Goal: Information Seeking & Learning: Learn about a topic

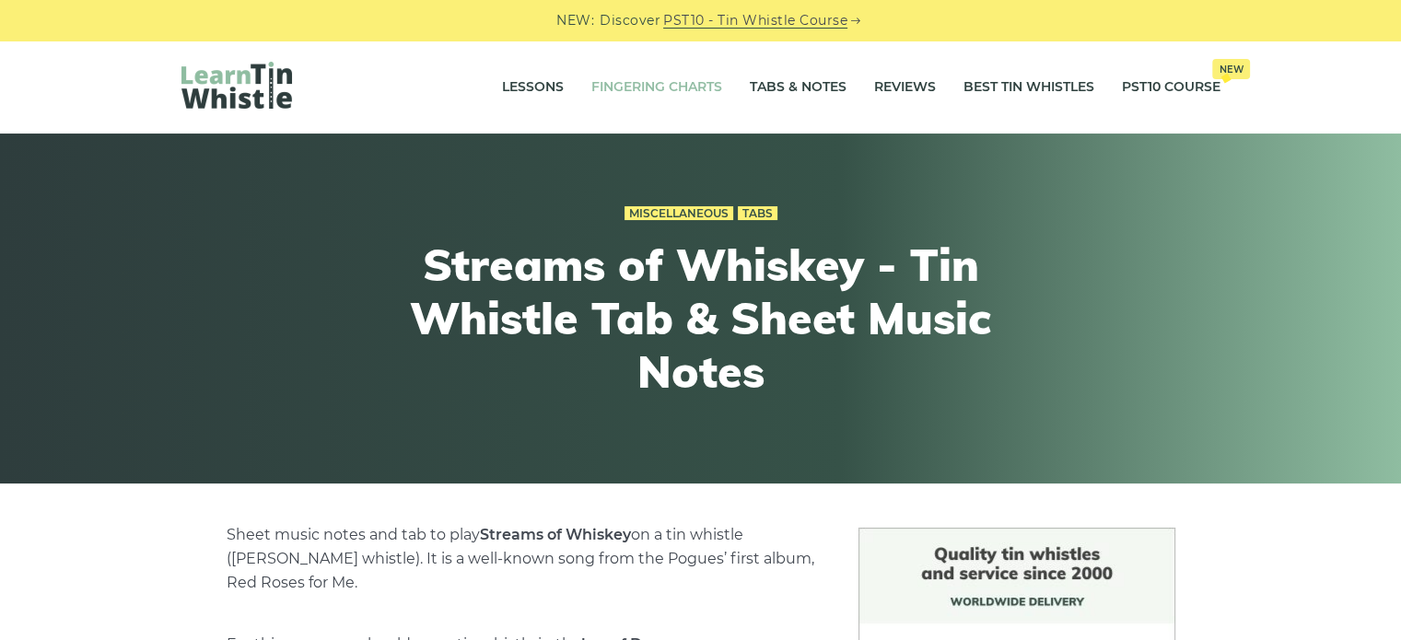
click at [670, 75] on link "Fingering Charts" at bounding box center [656, 87] width 131 height 46
click at [770, 91] on link "Tabs & Notes" at bounding box center [798, 87] width 97 height 46
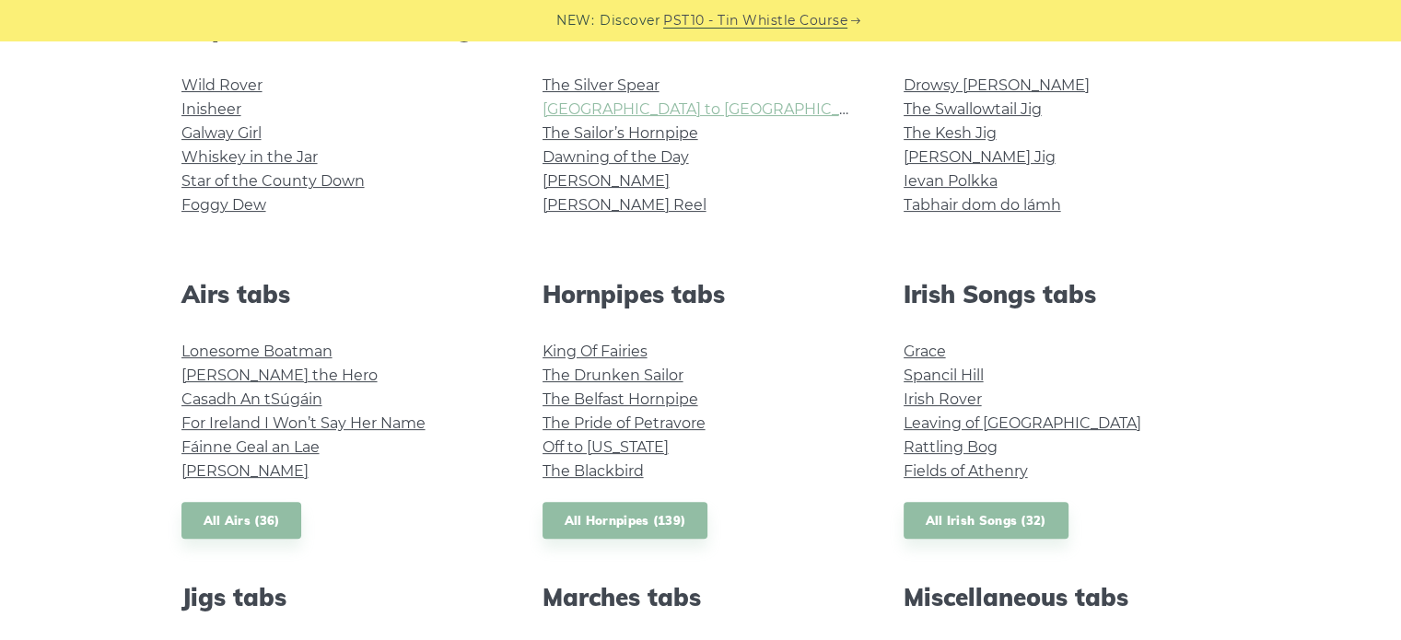
scroll to position [515, 0]
click at [247, 209] on link "Foggy Dew" at bounding box center [223, 203] width 85 height 17
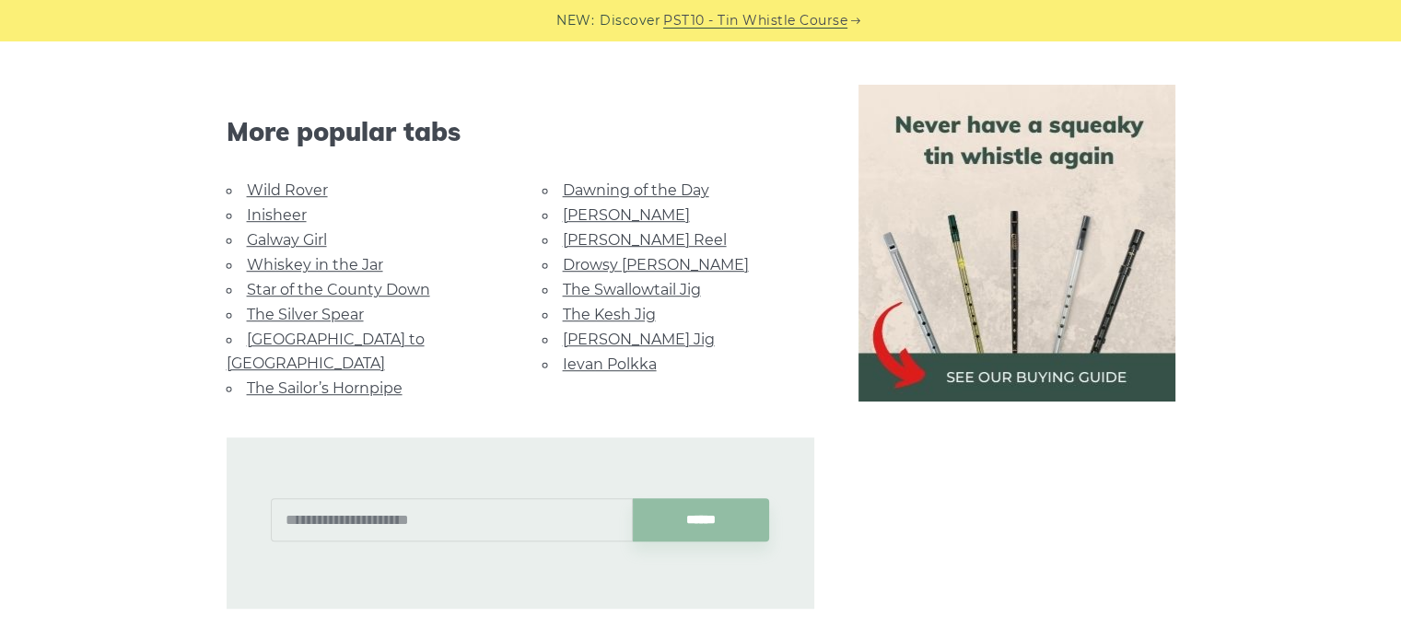
scroll to position [1157, 0]
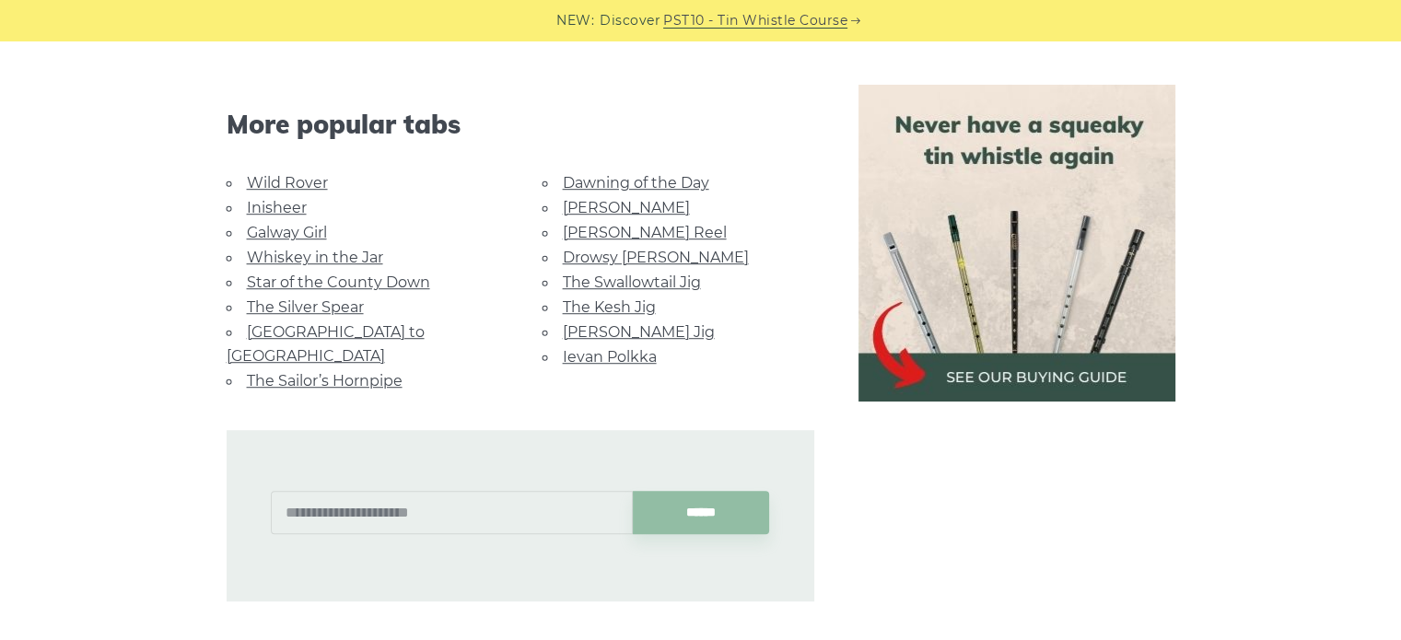
click at [592, 348] on link "Ievan Polkka" at bounding box center [610, 356] width 94 height 17
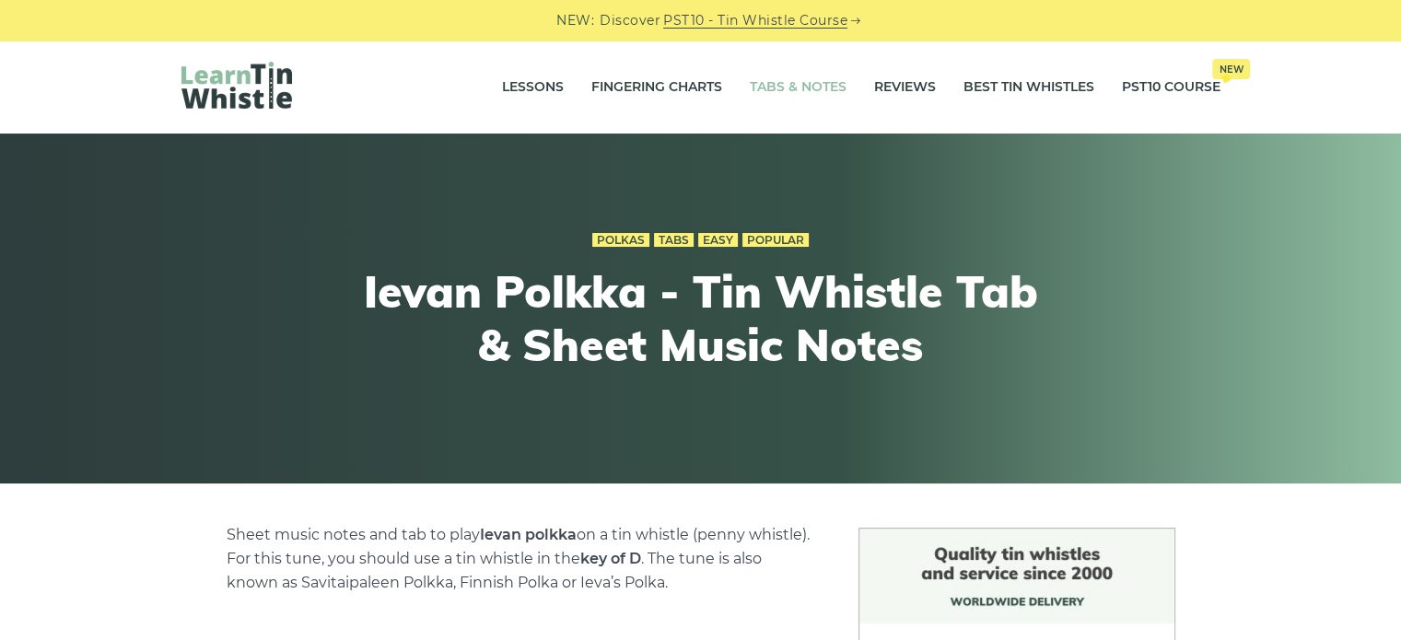
click at [821, 95] on link "Tabs & Notes" at bounding box center [798, 87] width 97 height 46
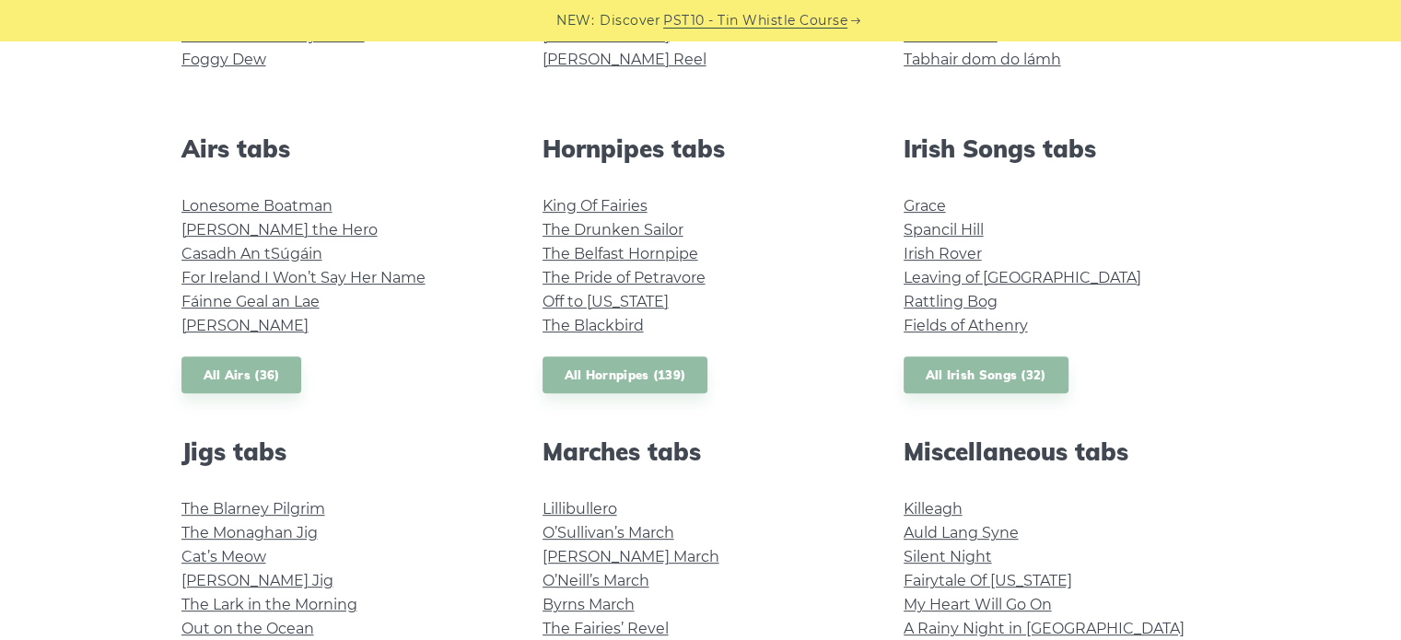
scroll to position [658, 0]
click at [953, 235] on link "Spancil Hill" at bounding box center [943, 230] width 80 height 17
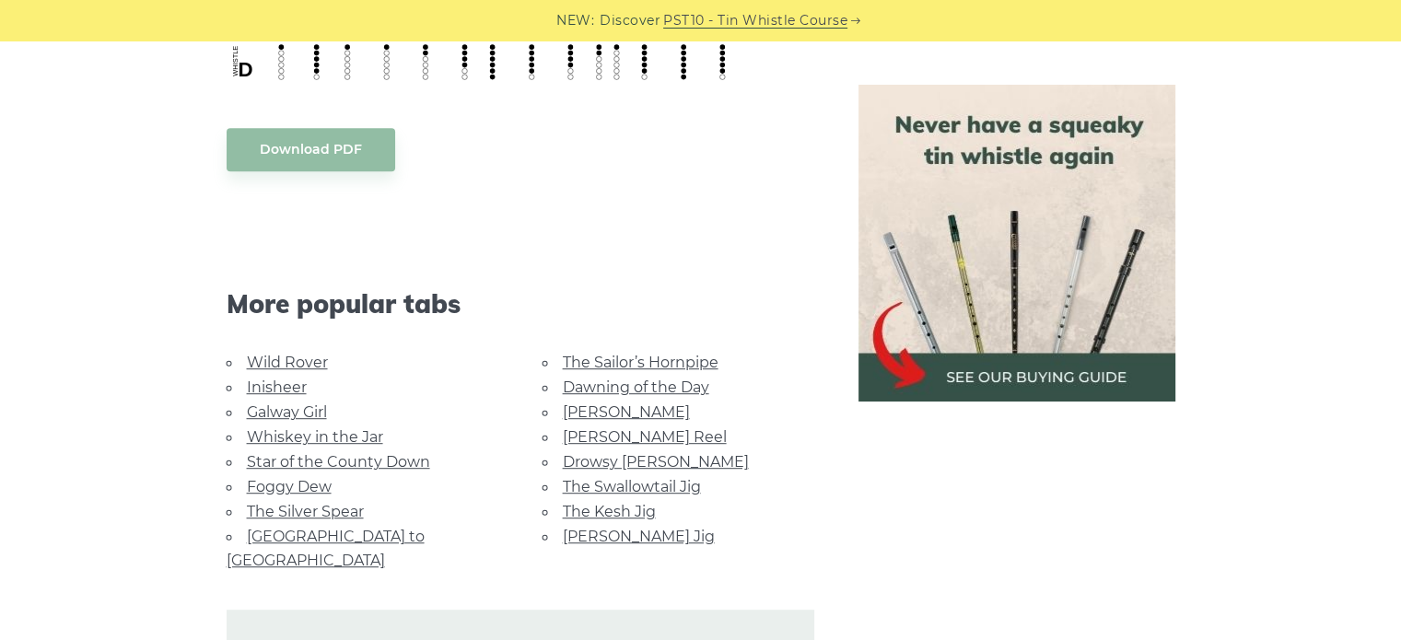
scroll to position [996, 0]
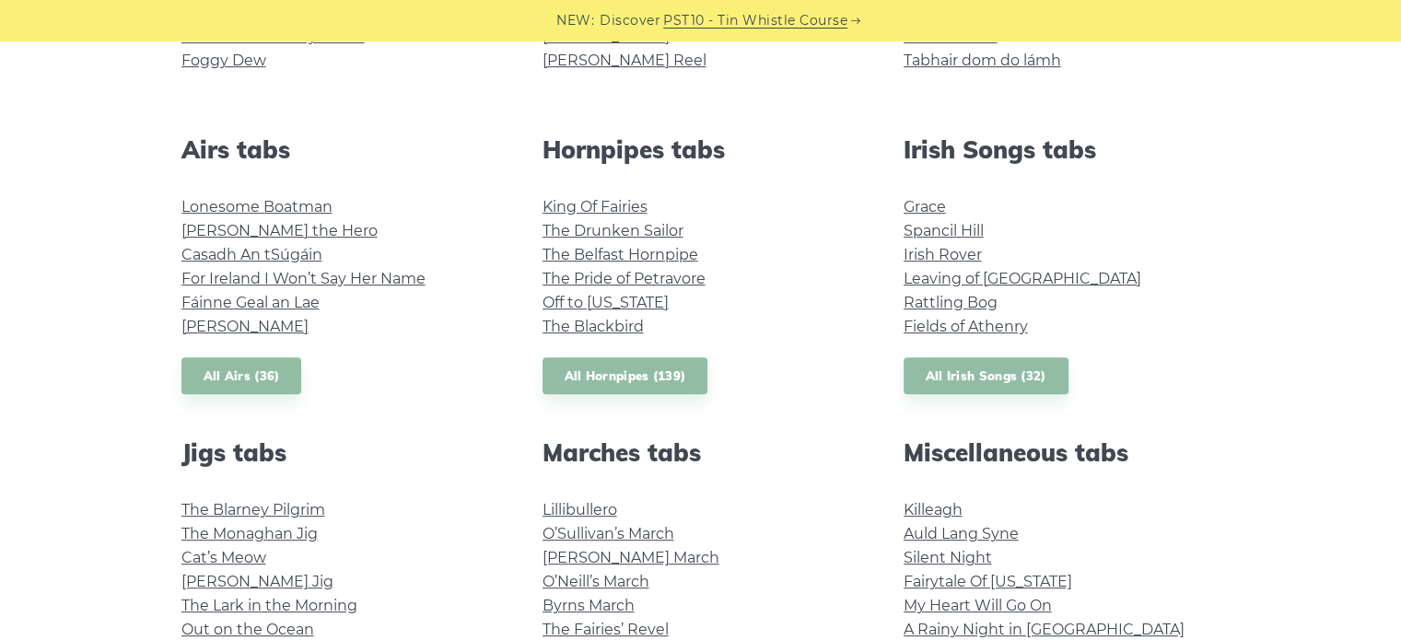
scroll to position [686, 0]
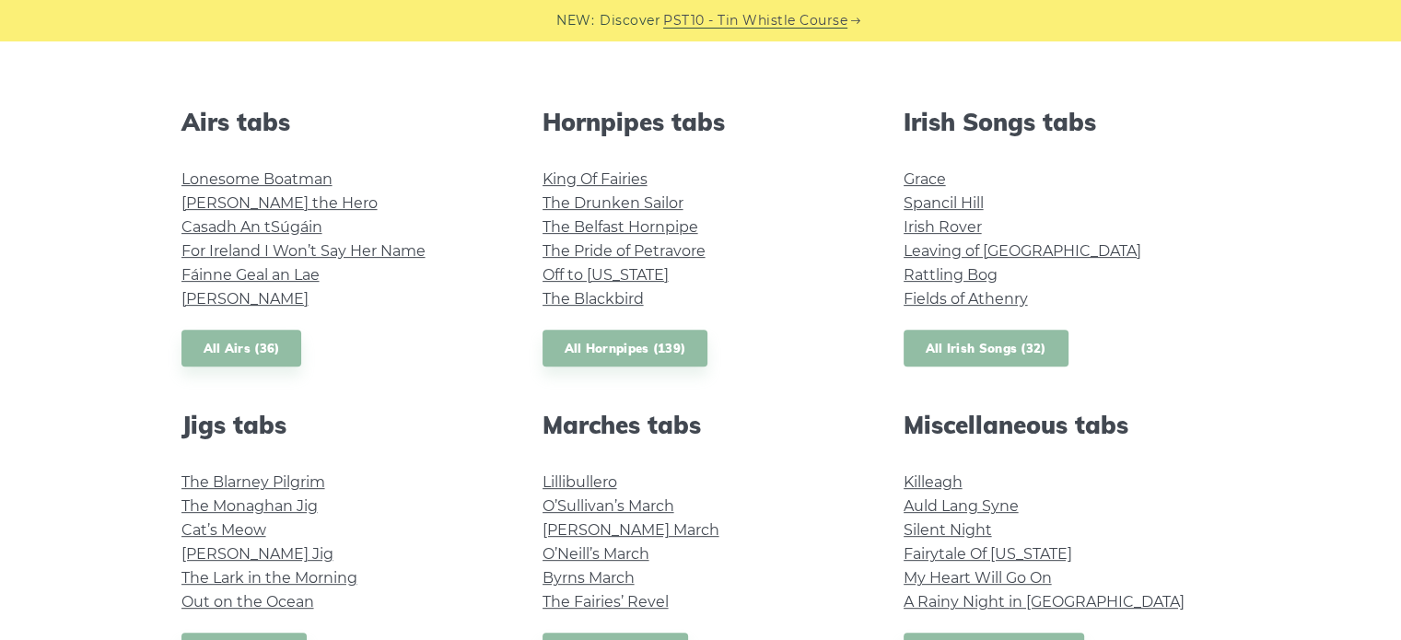
click at [996, 343] on link "All Irish Songs (32)" at bounding box center [985, 349] width 165 height 38
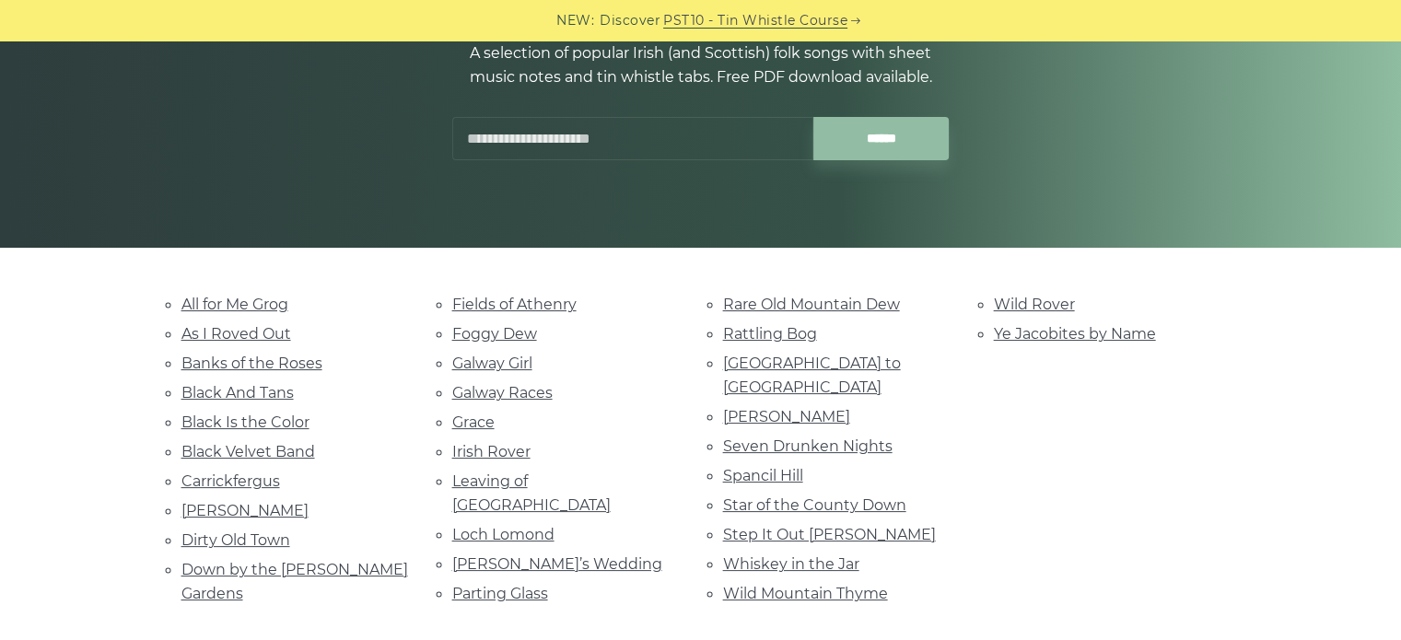
scroll to position [238, 0]
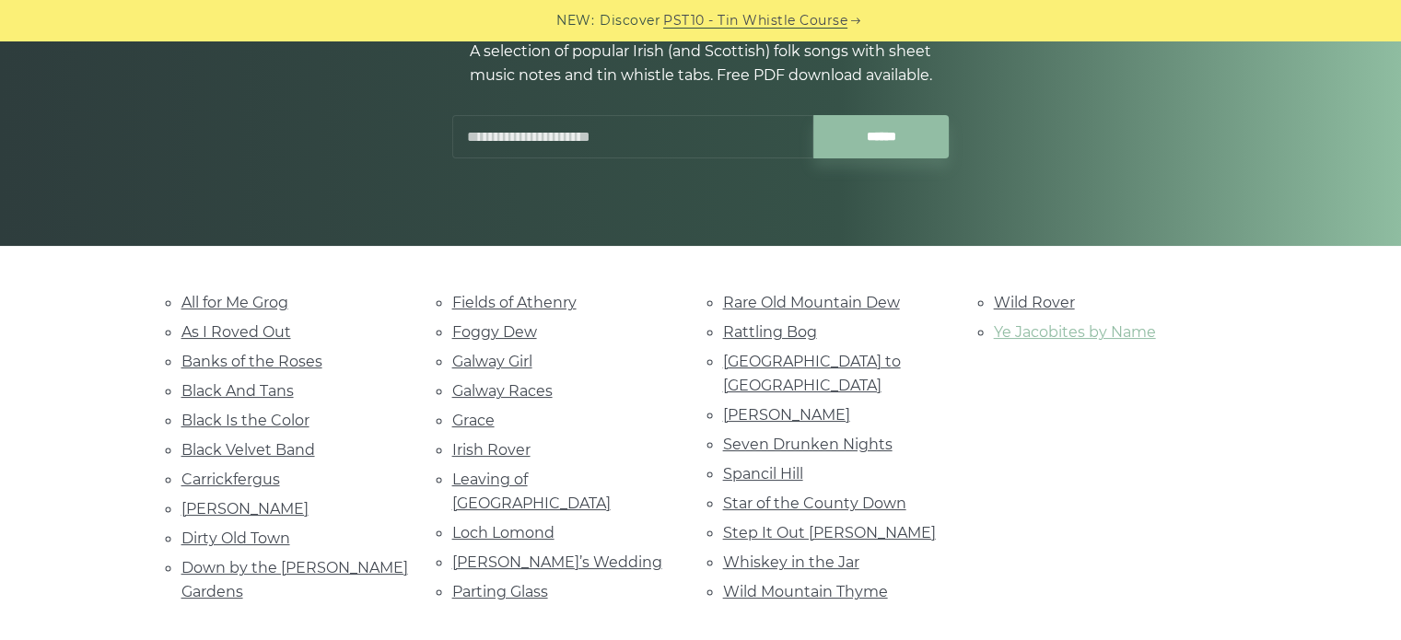
click at [1017, 334] on link "Ye Jacobites by Name" at bounding box center [1075, 331] width 162 height 17
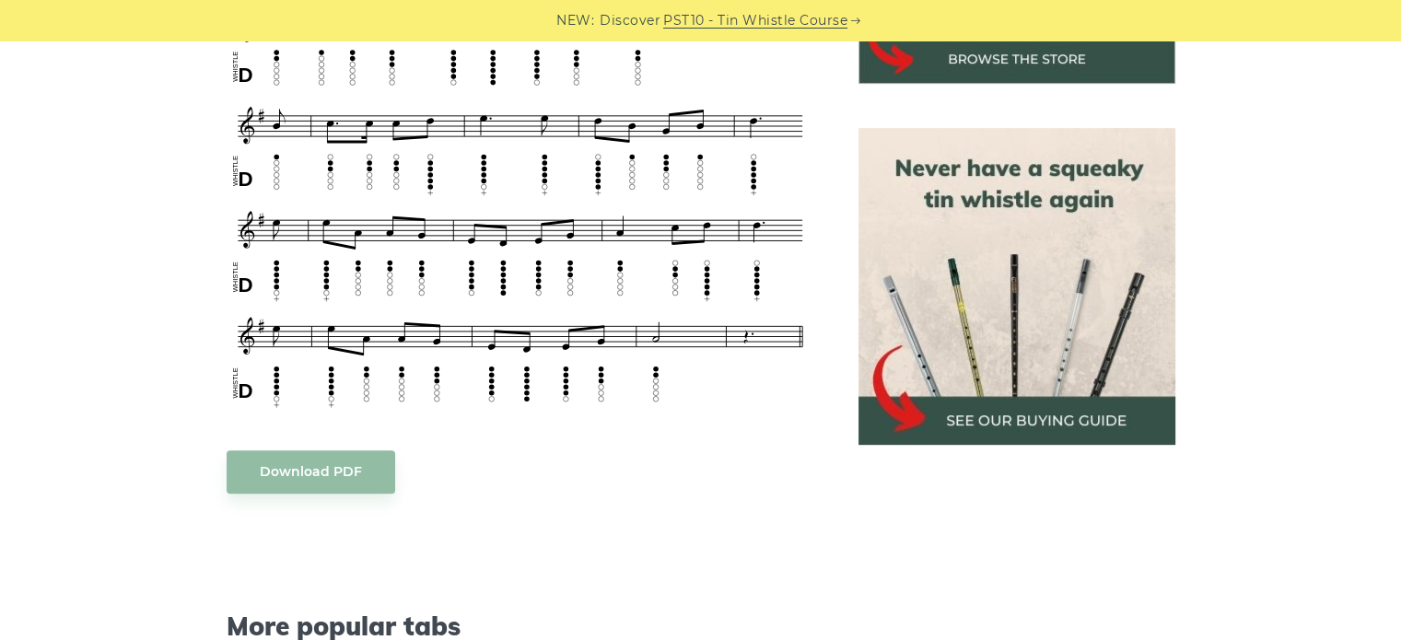
scroll to position [759, 0]
